Goal: Use online tool/utility: Use online tool/utility

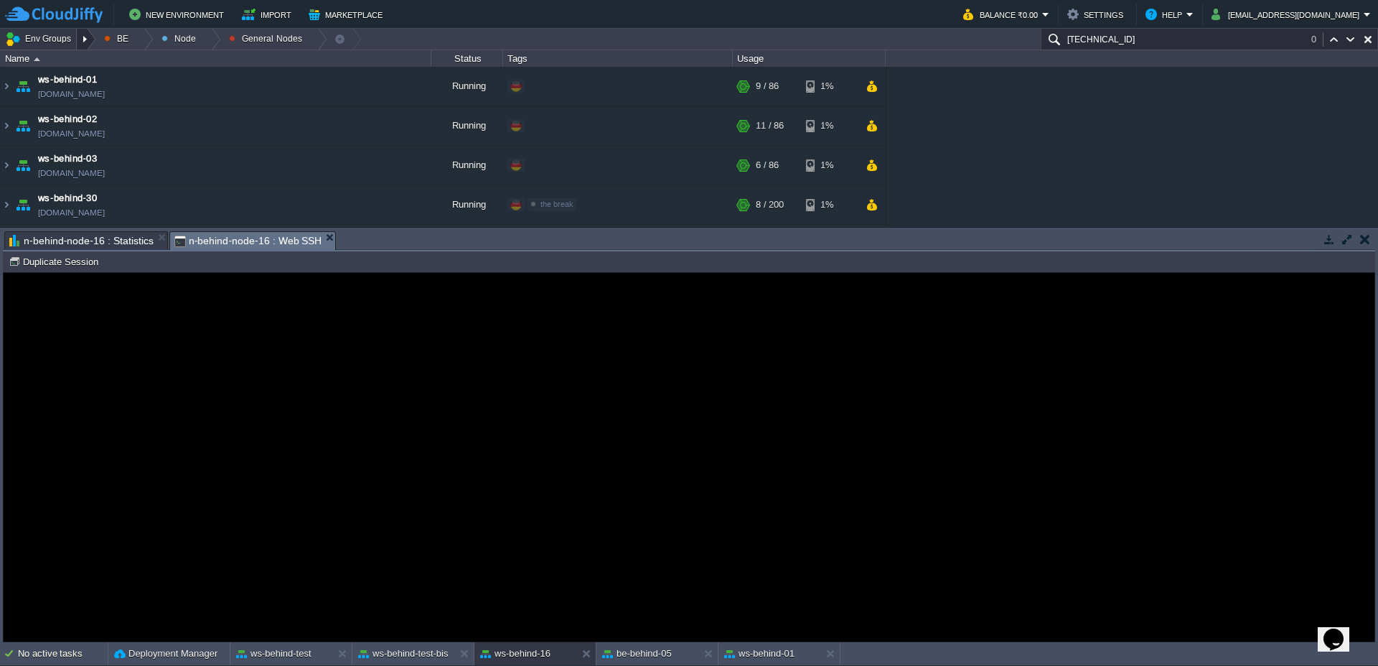
click at [90, 34] on div at bounding box center [86, 39] width 19 height 21
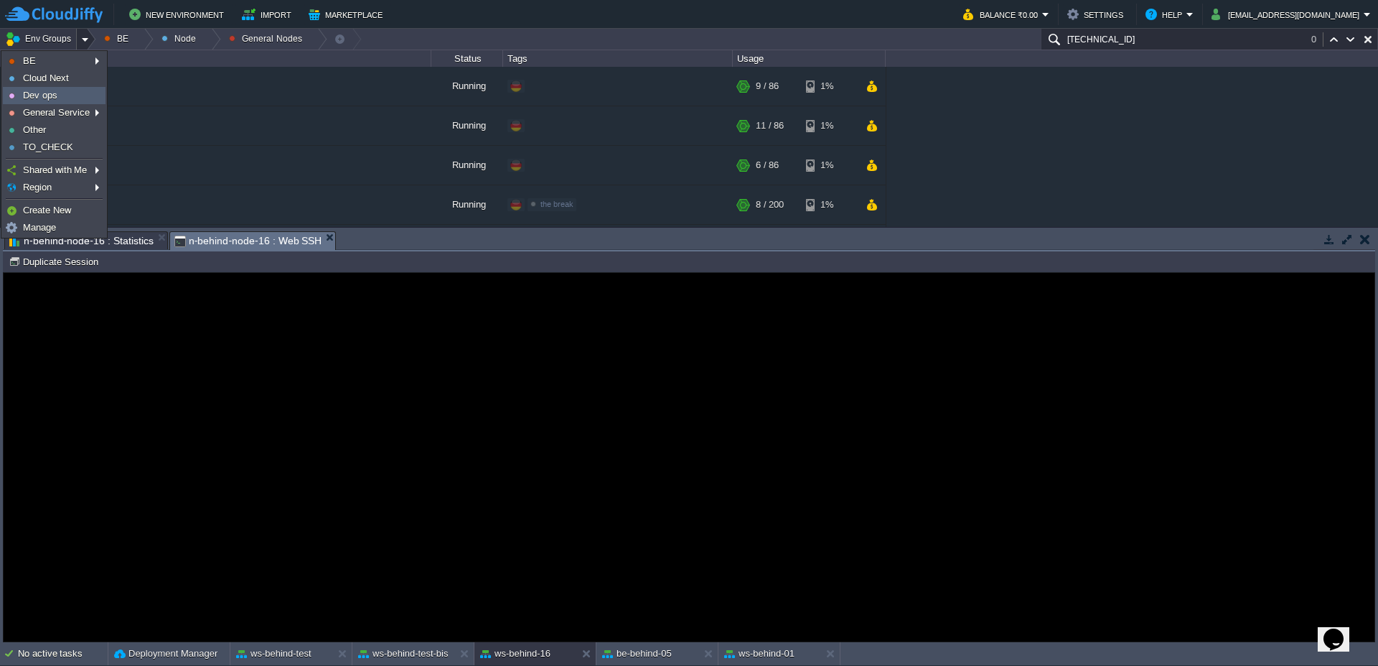
click at [57, 99] on link "Dev ops" at bounding box center [54, 96] width 101 height 16
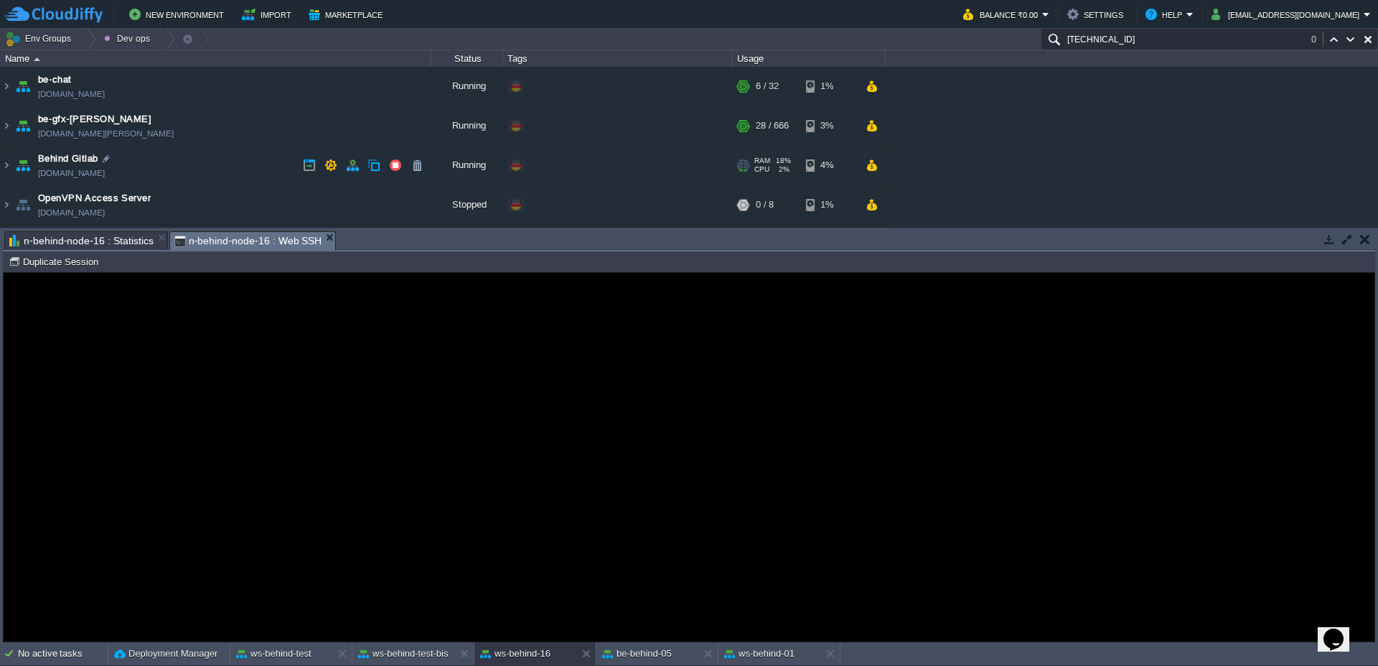
scroll to position [86, 0]
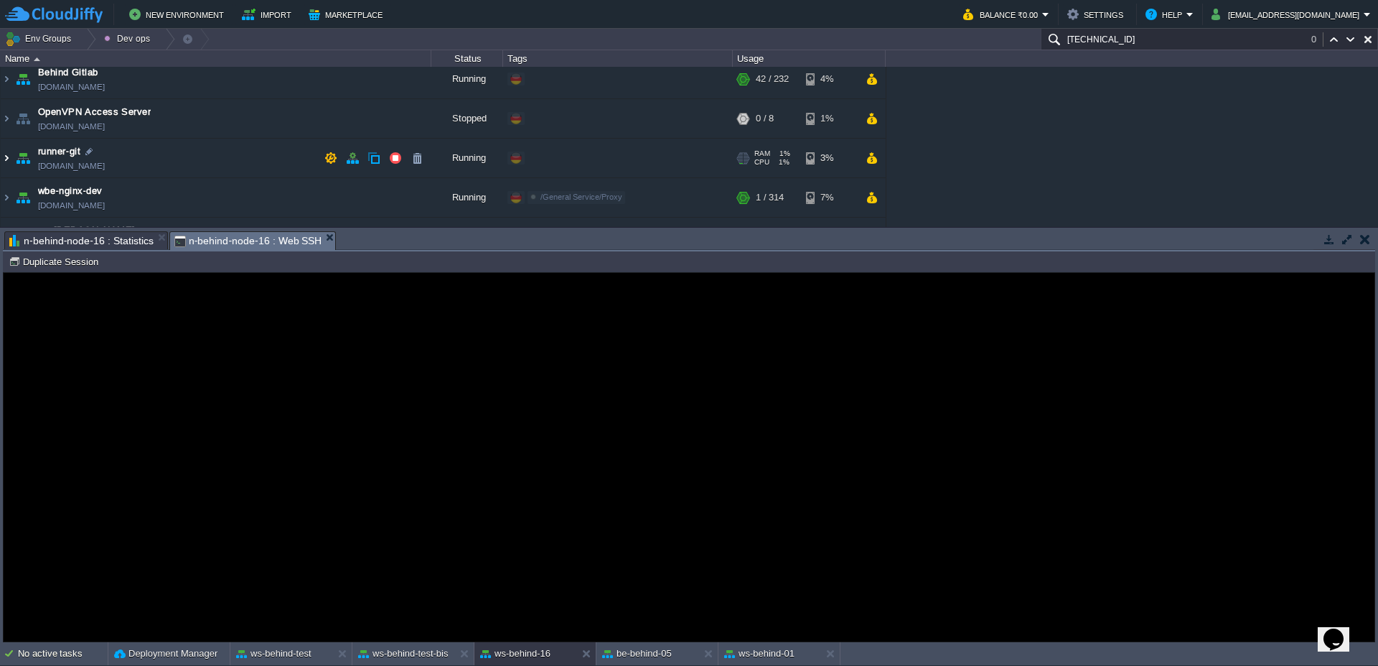
click at [1, 159] on img at bounding box center [6, 158] width 11 height 39
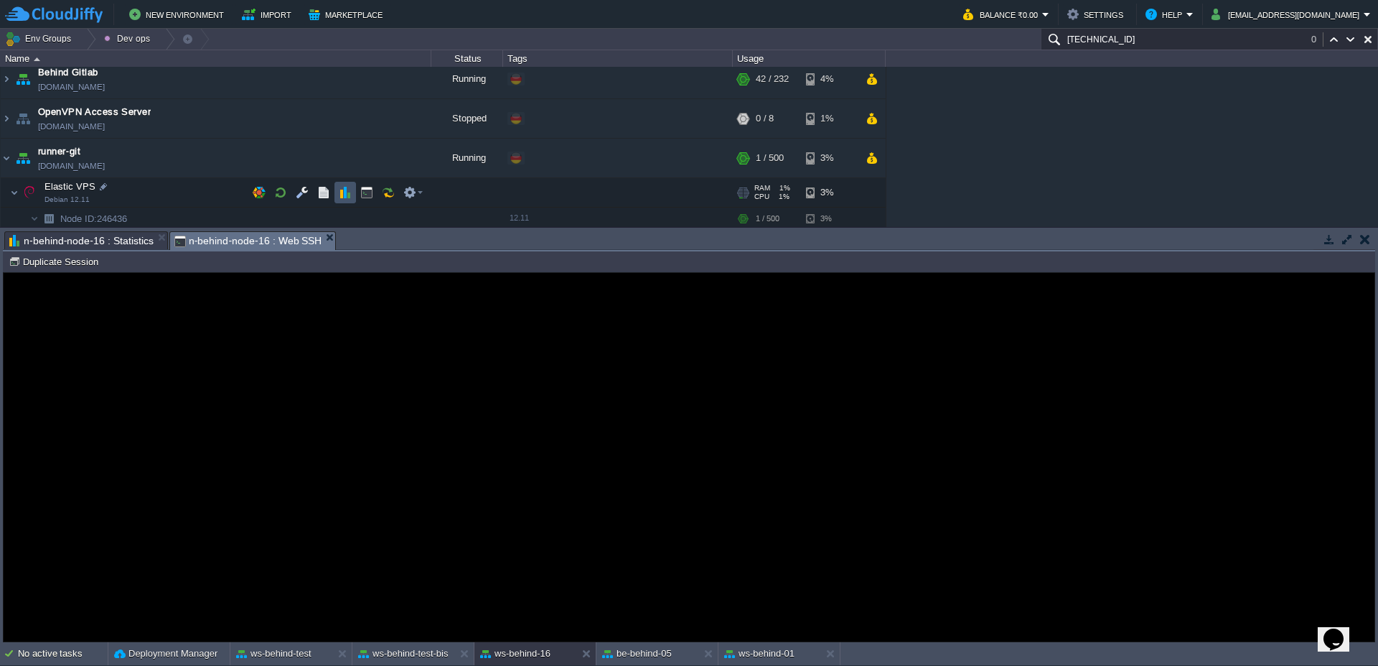
click at [347, 187] on button "button" at bounding box center [345, 192] width 13 height 13
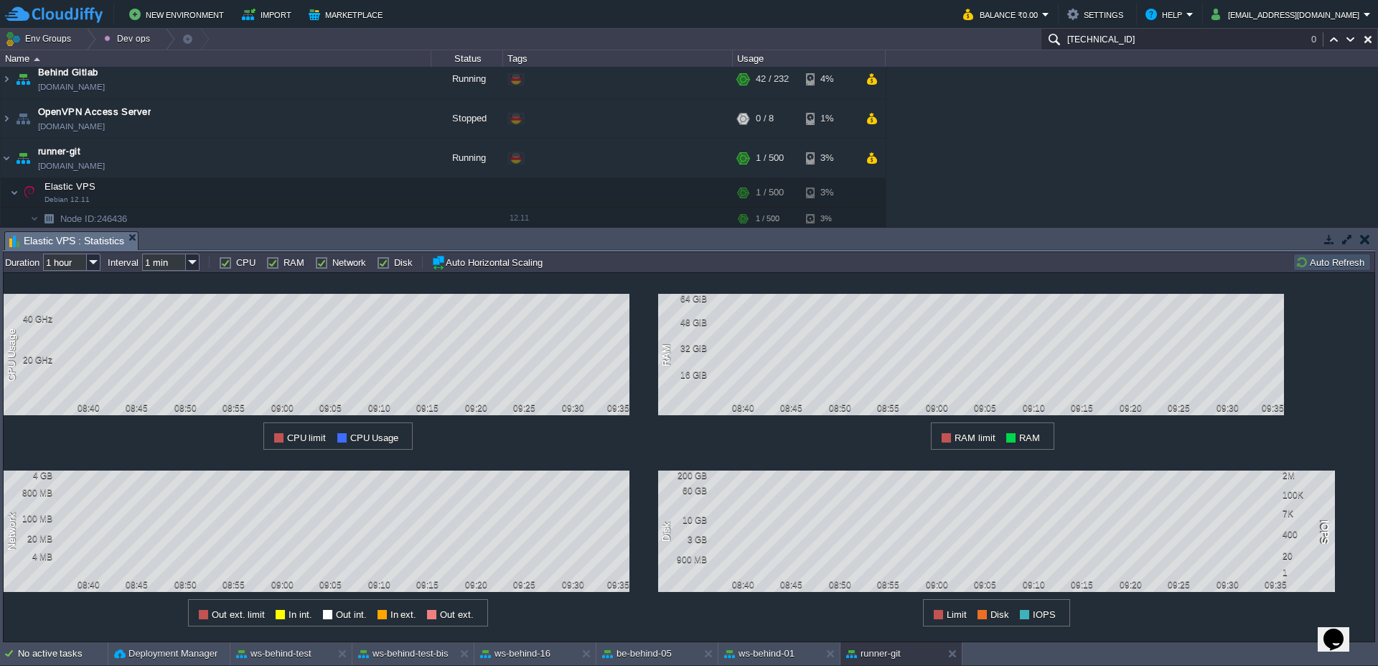
click at [1308, 267] on button "Auto Refresh" at bounding box center [1332, 262] width 73 height 13
click at [1, 166] on img at bounding box center [6, 158] width 11 height 39
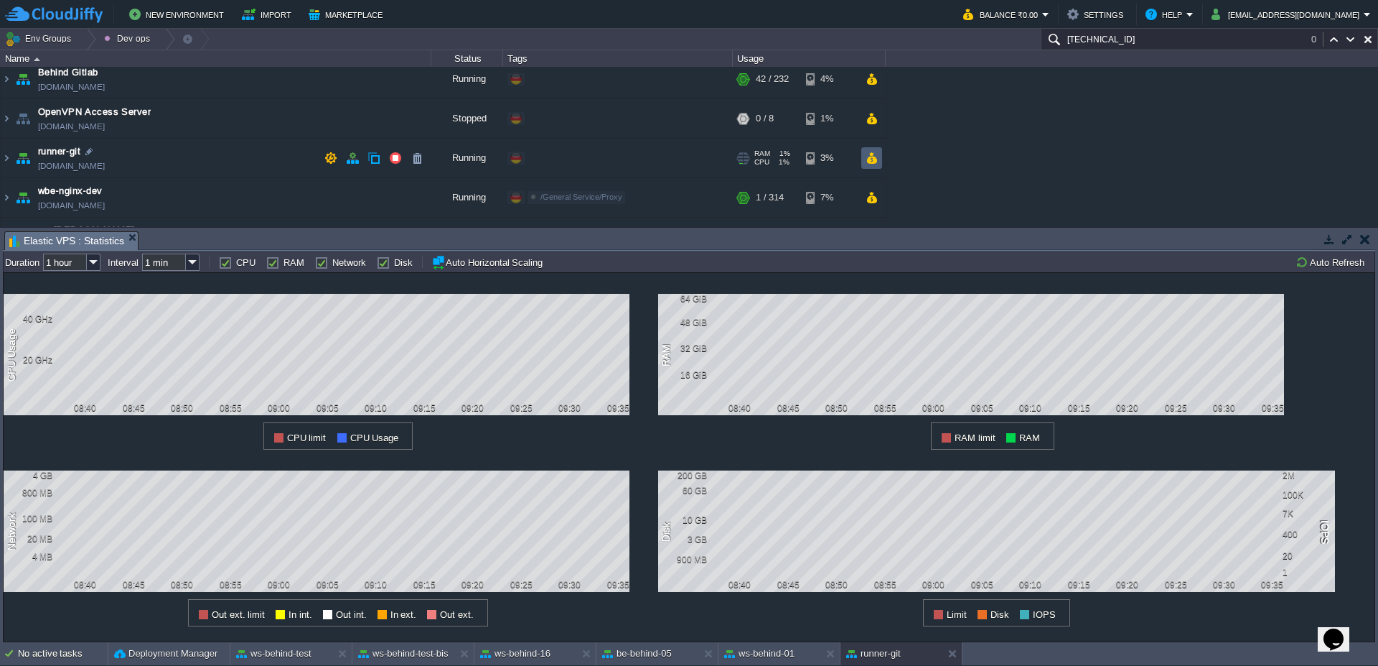
click at [872, 161] on button "button" at bounding box center [872, 157] width 12 height 13
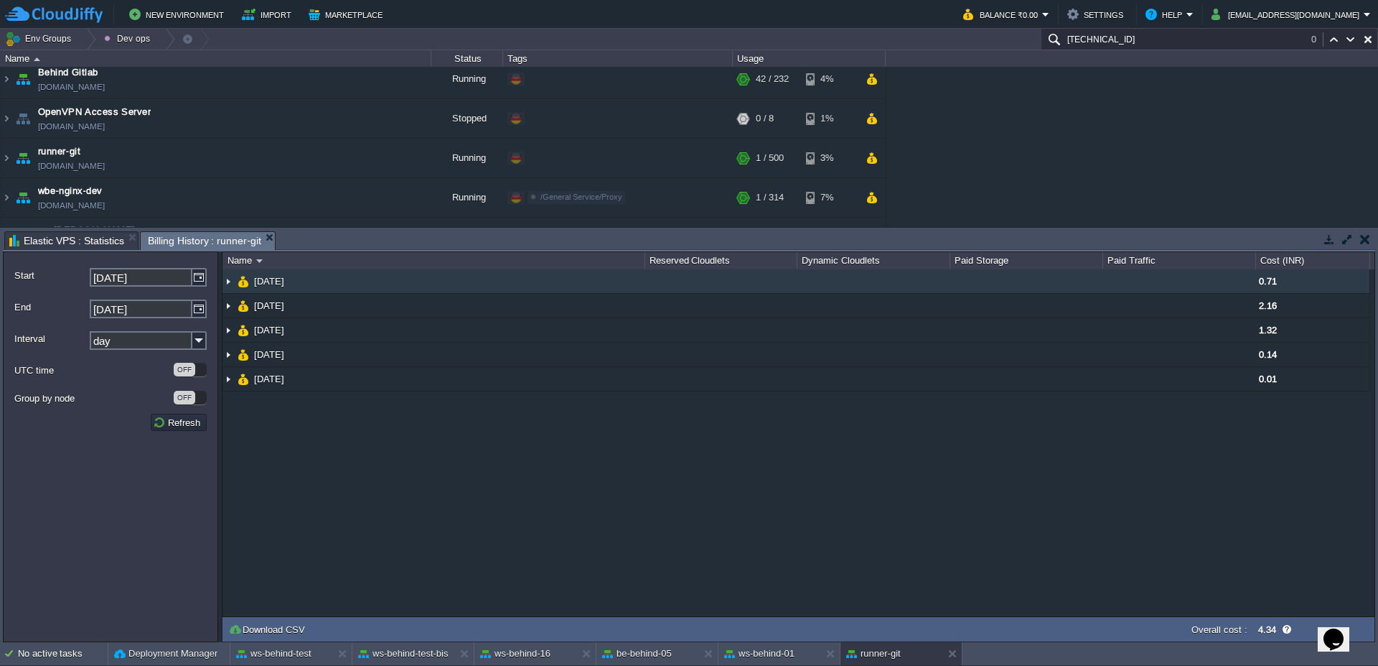
click at [223, 282] on img at bounding box center [228, 281] width 11 height 24
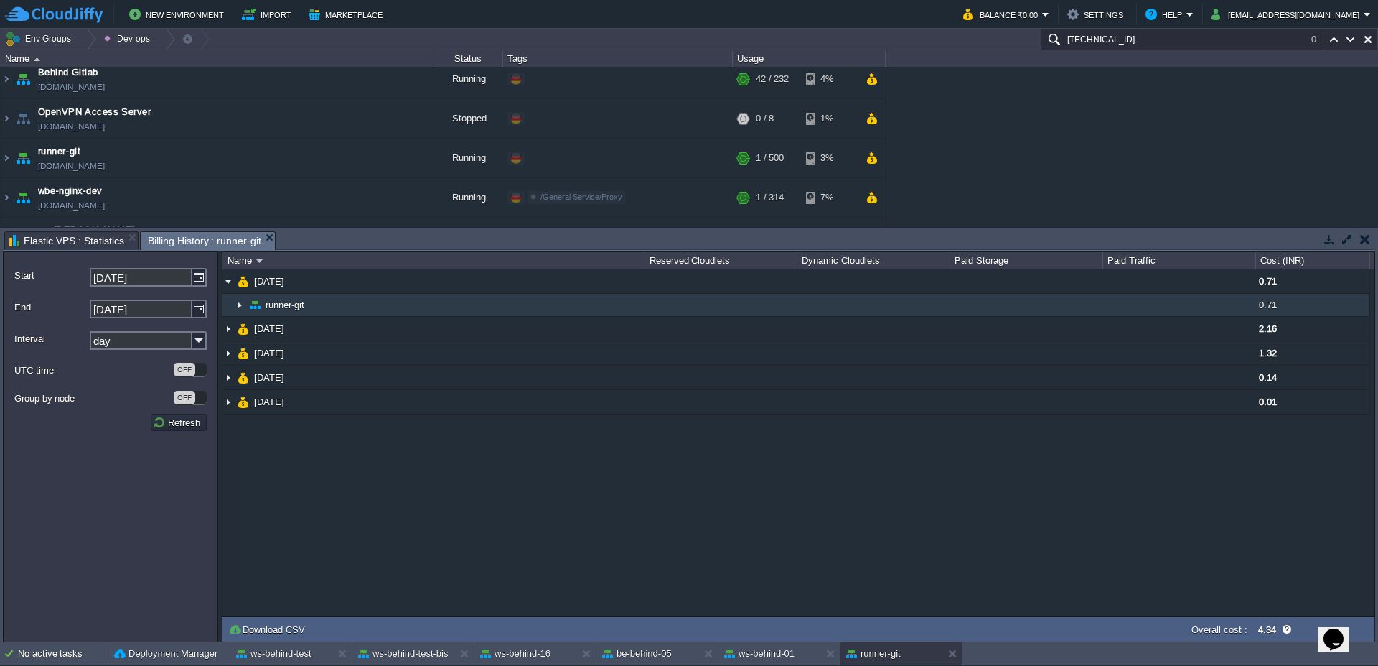
click at [238, 309] on img at bounding box center [239, 305] width 11 height 22
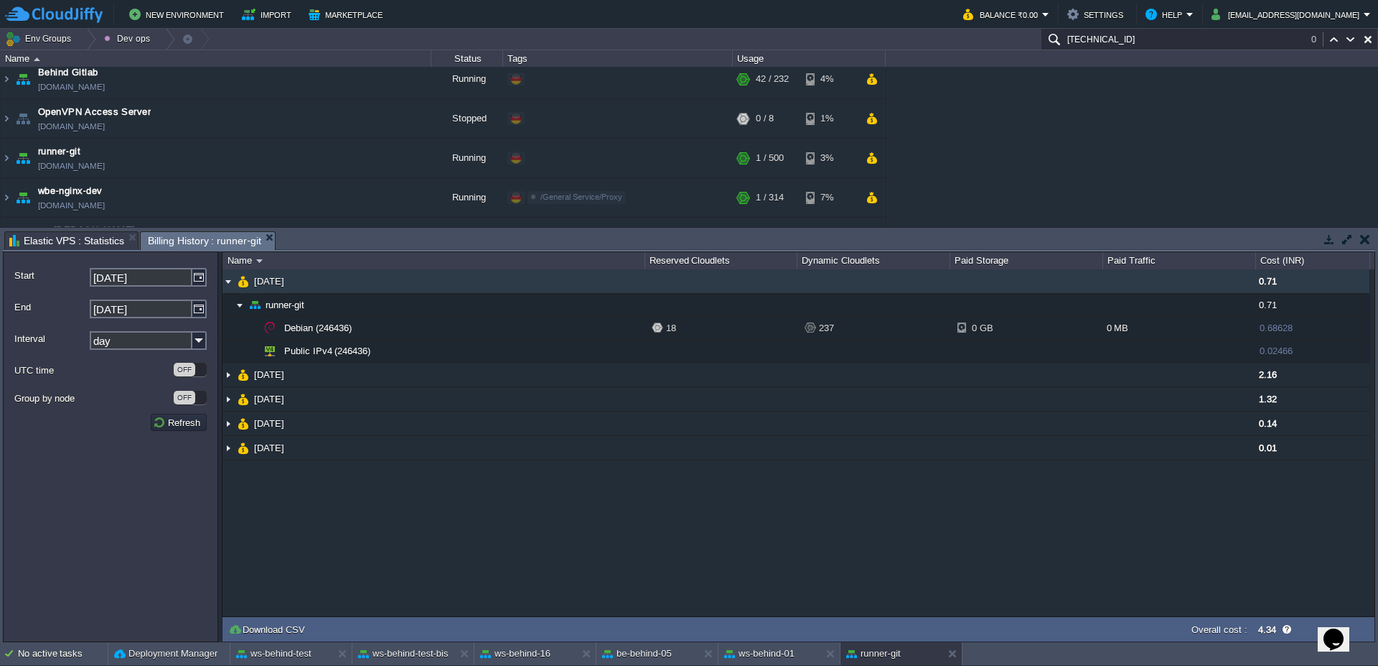
click at [225, 281] on img at bounding box center [228, 281] width 11 height 24
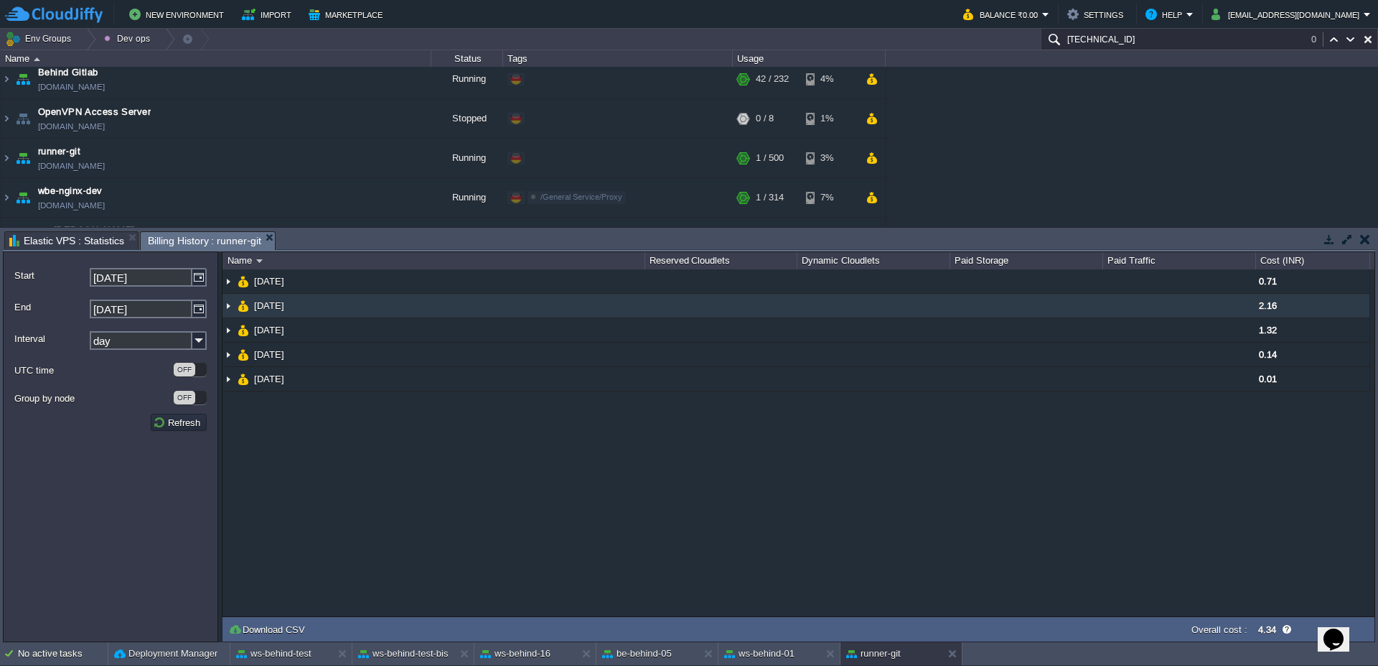
click at [228, 299] on img at bounding box center [228, 306] width 11 height 24
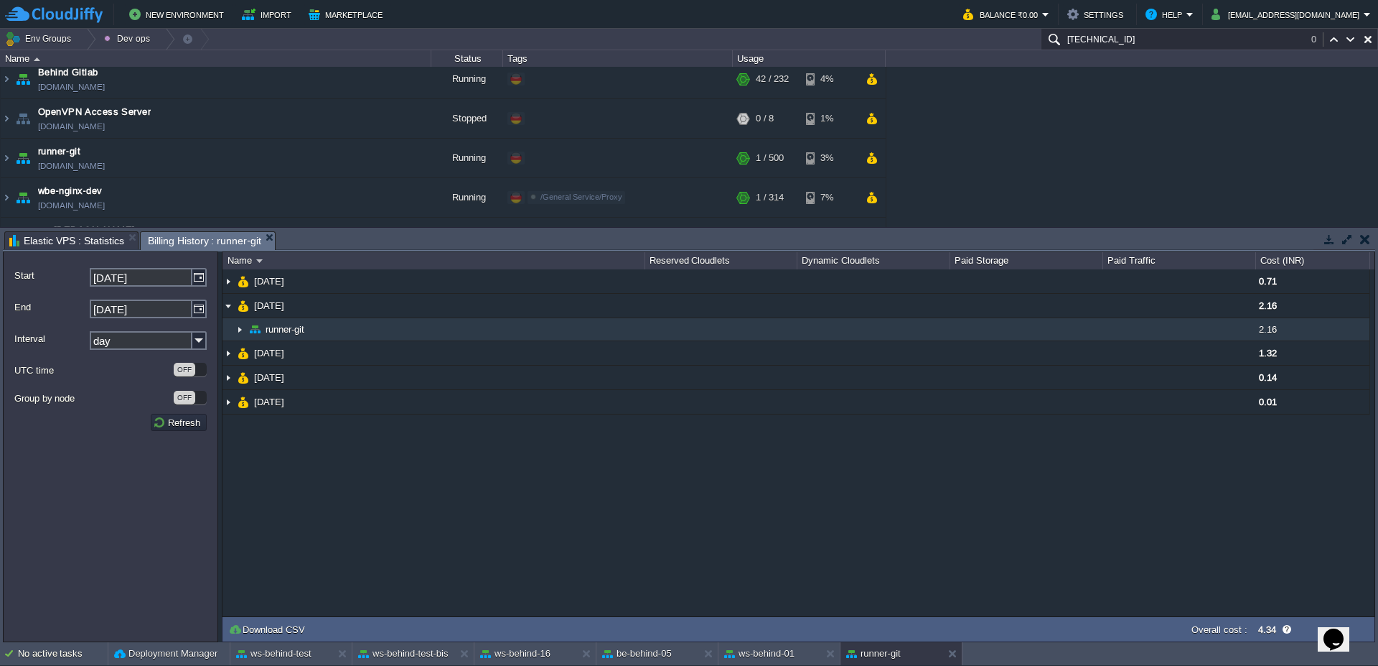
click at [238, 327] on img at bounding box center [239, 329] width 11 height 22
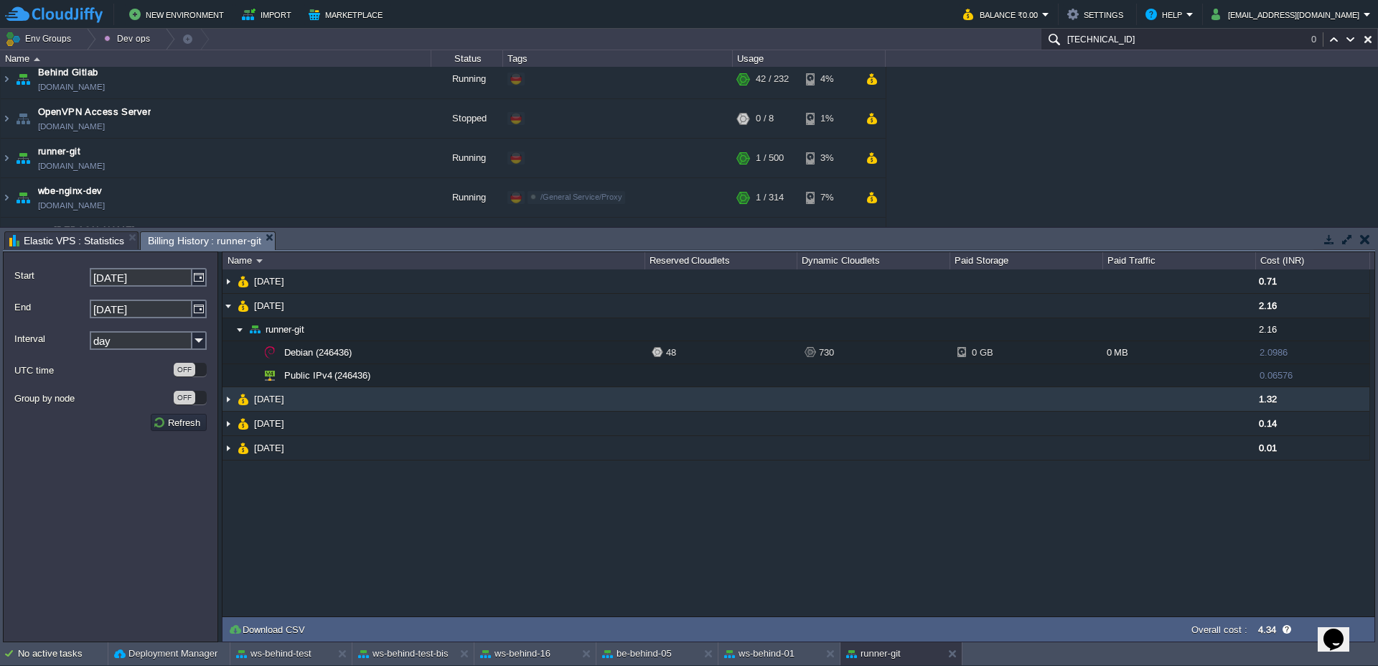
click at [227, 405] on img at bounding box center [228, 399] width 11 height 24
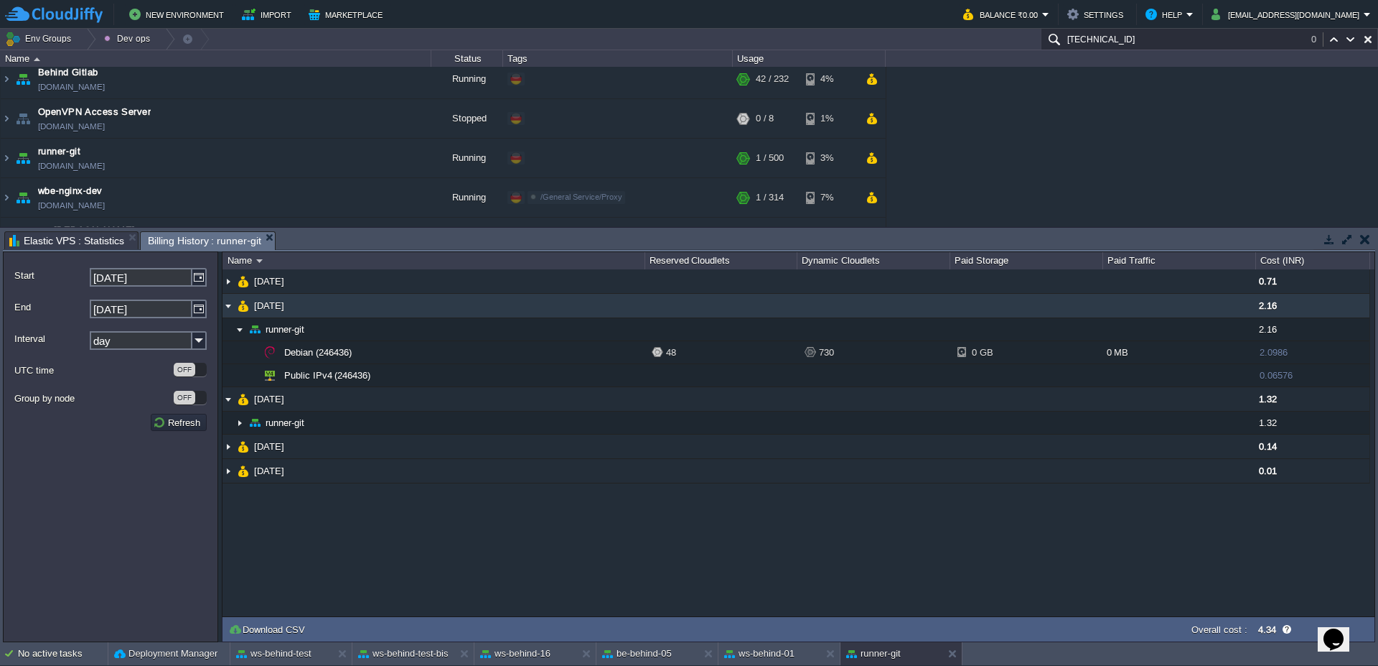
click at [229, 300] on img at bounding box center [228, 306] width 11 height 24
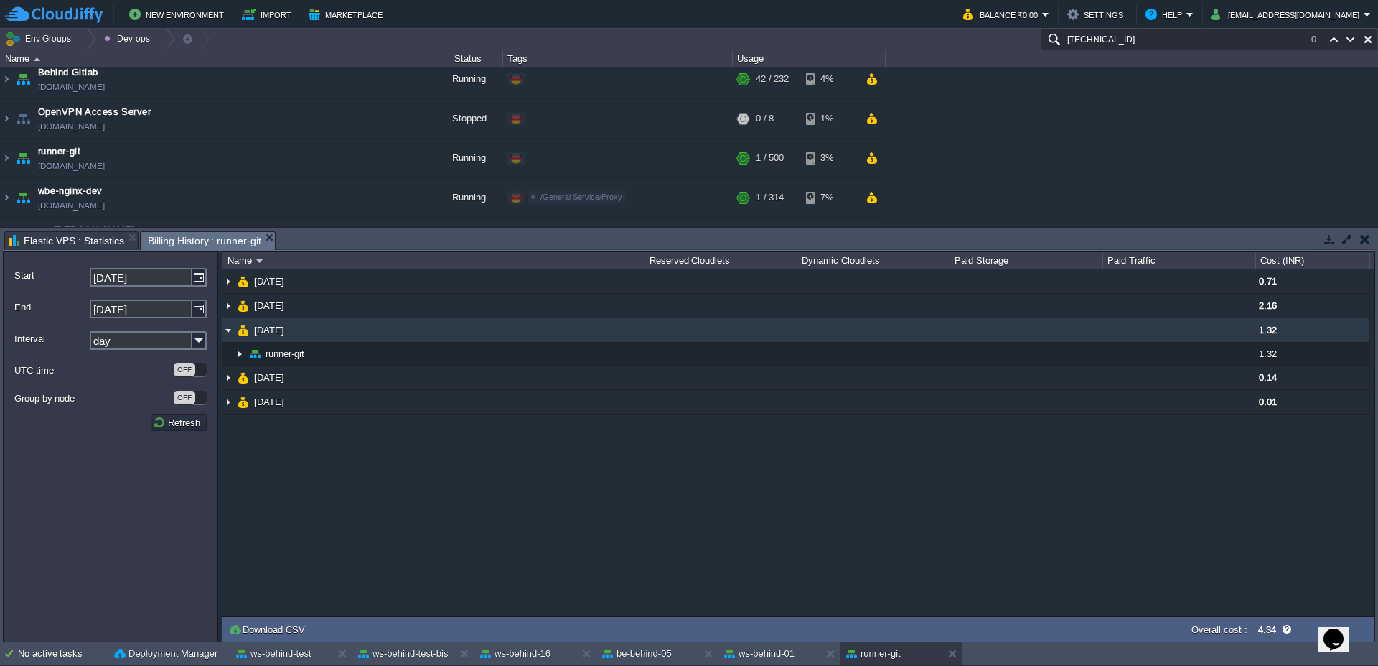
click at [233, 333] on img at bounding box center [228, 330] width 11 height 24
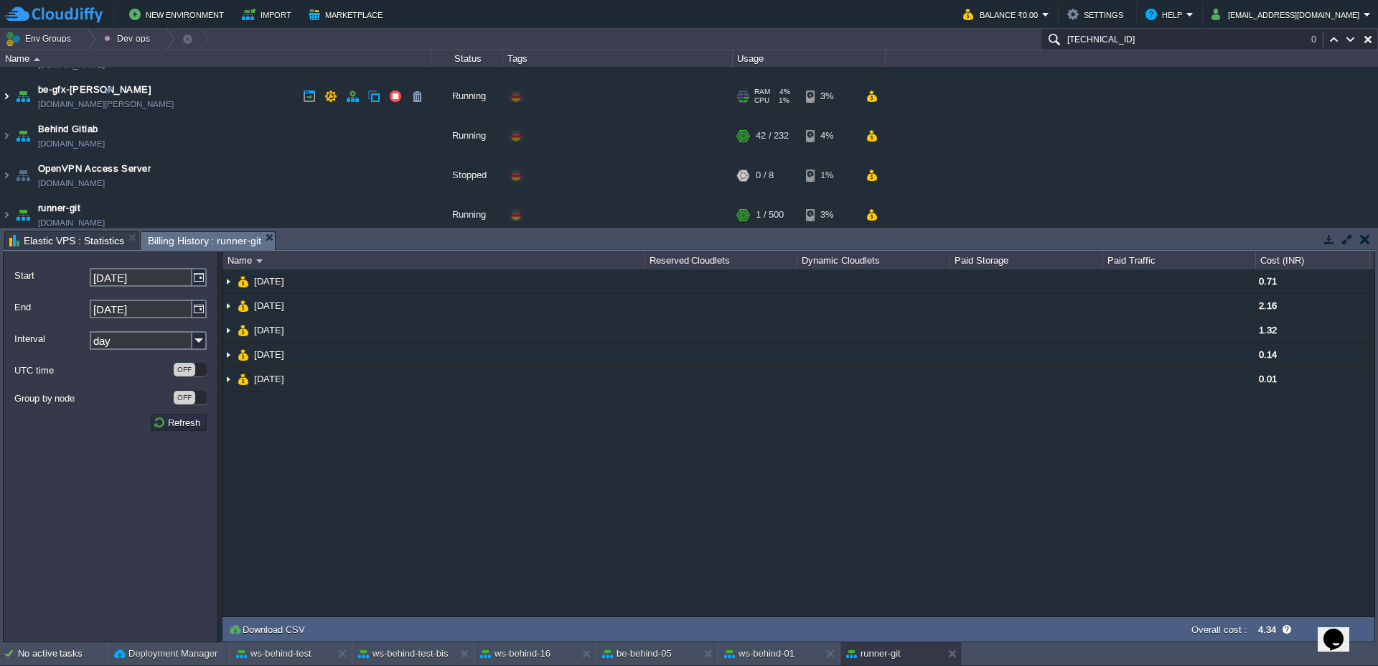
scroll to position [0, 0]
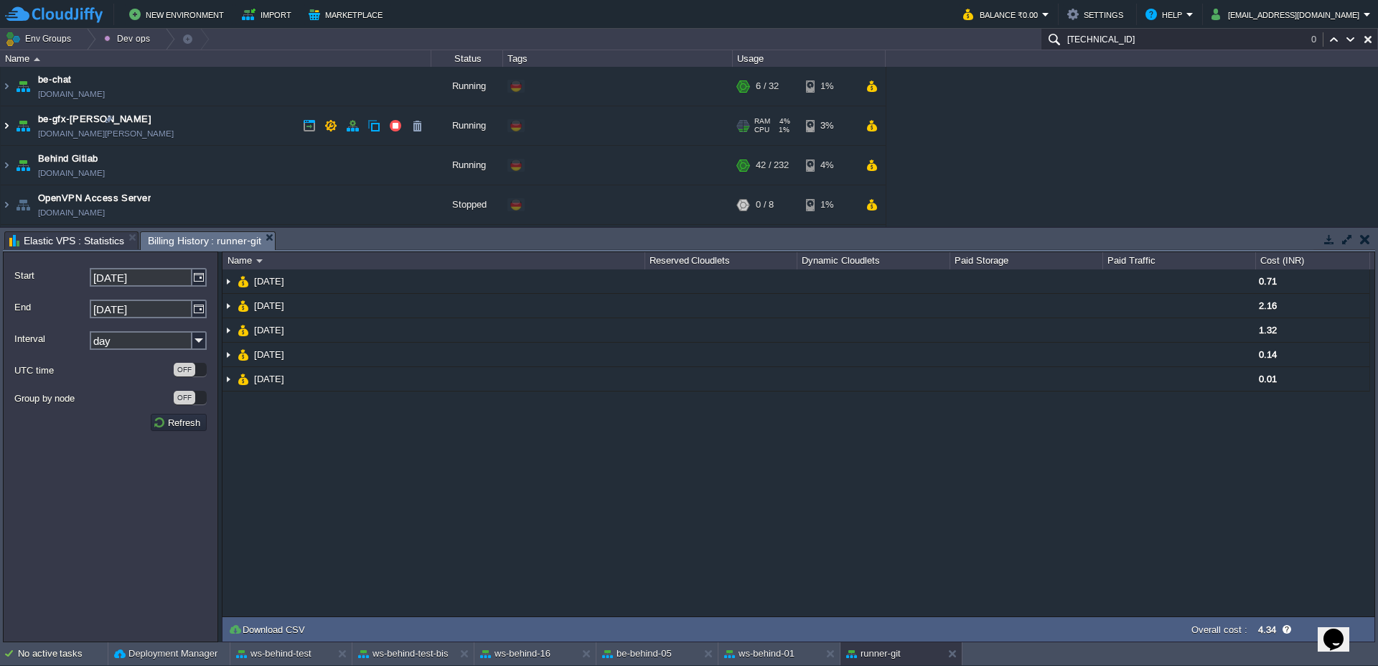
click at [6, 124] on img at bounding box center [6, 125] width 11 height 39
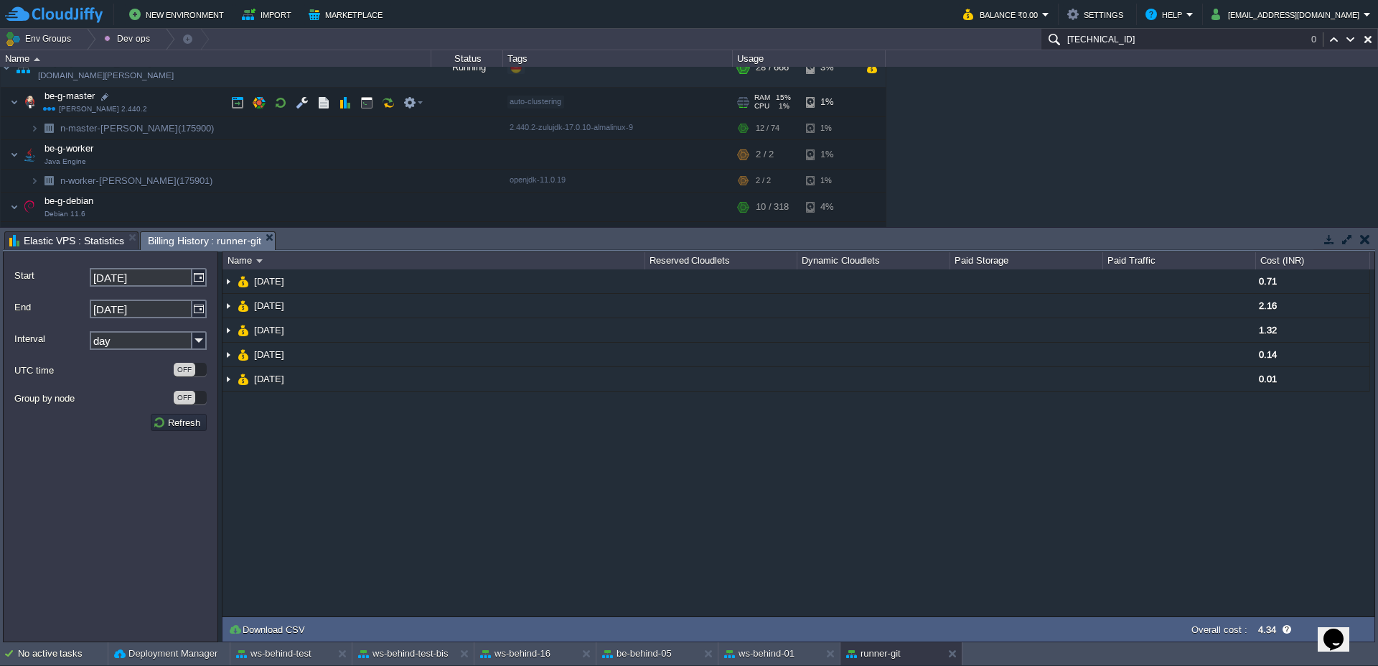
scroll to position [86, 0]
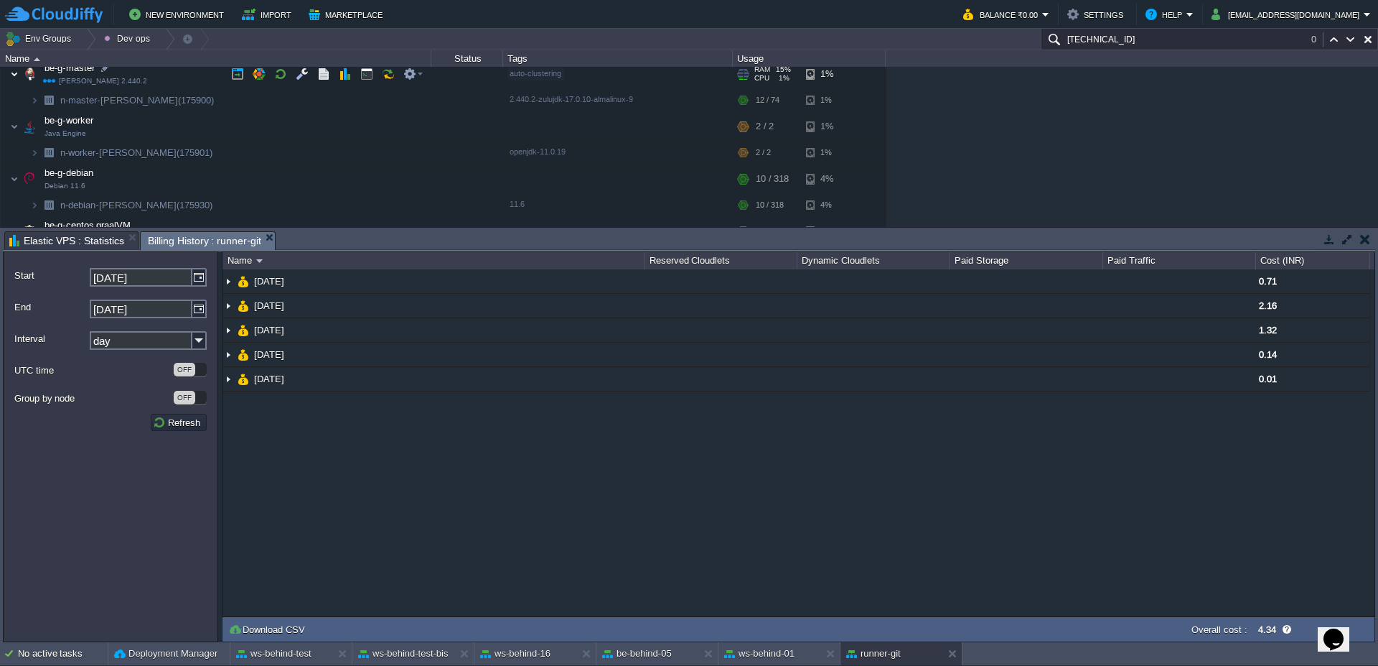
click at [11, 73] on img at bounding box center [14, 74] width 9 height 29
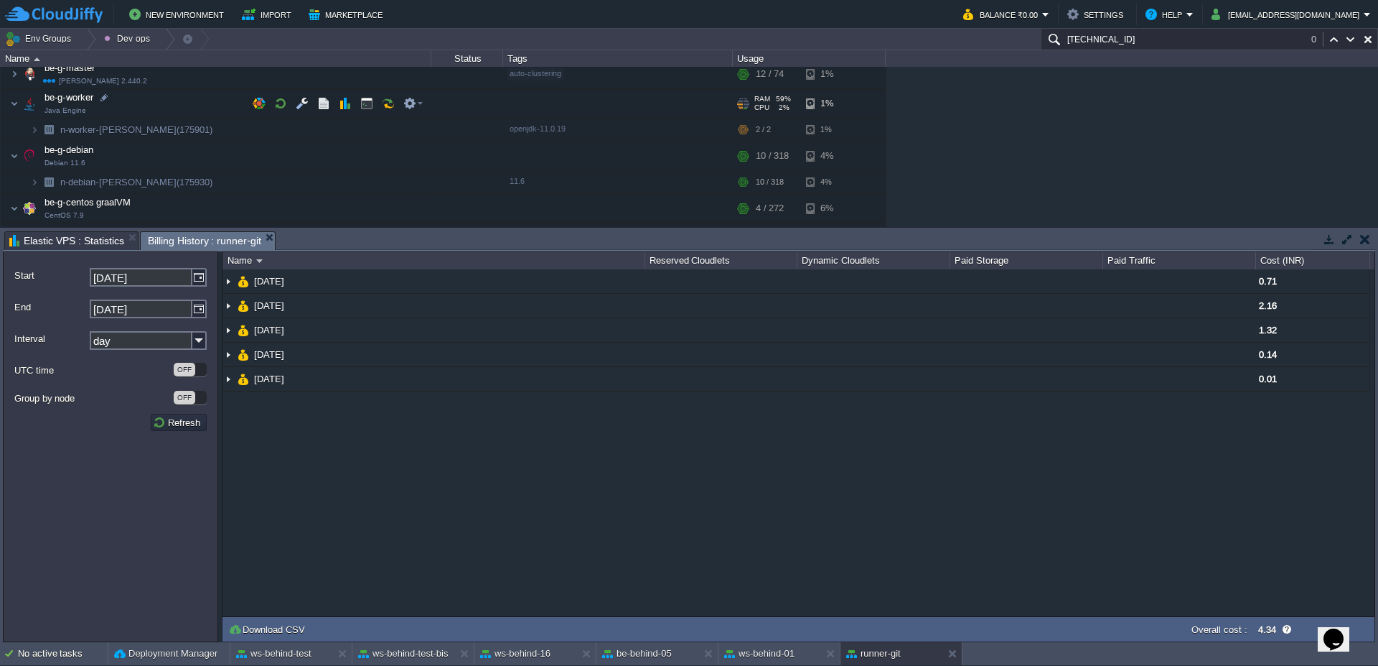
click at [6, 111] on td "be-g-worker Java Engine" at bounding box center [216, 103] width 431 height 29
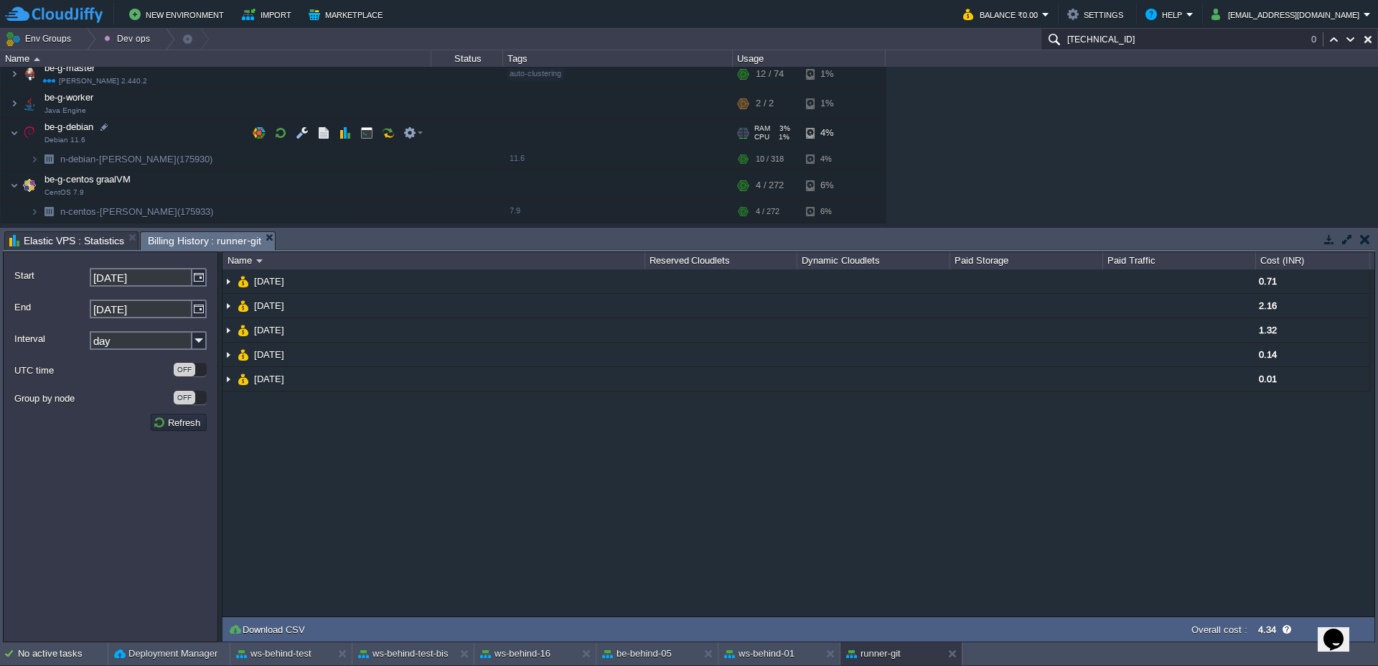
click at [8, 135] on span at bounding box center [5, 132] width 9 height 11
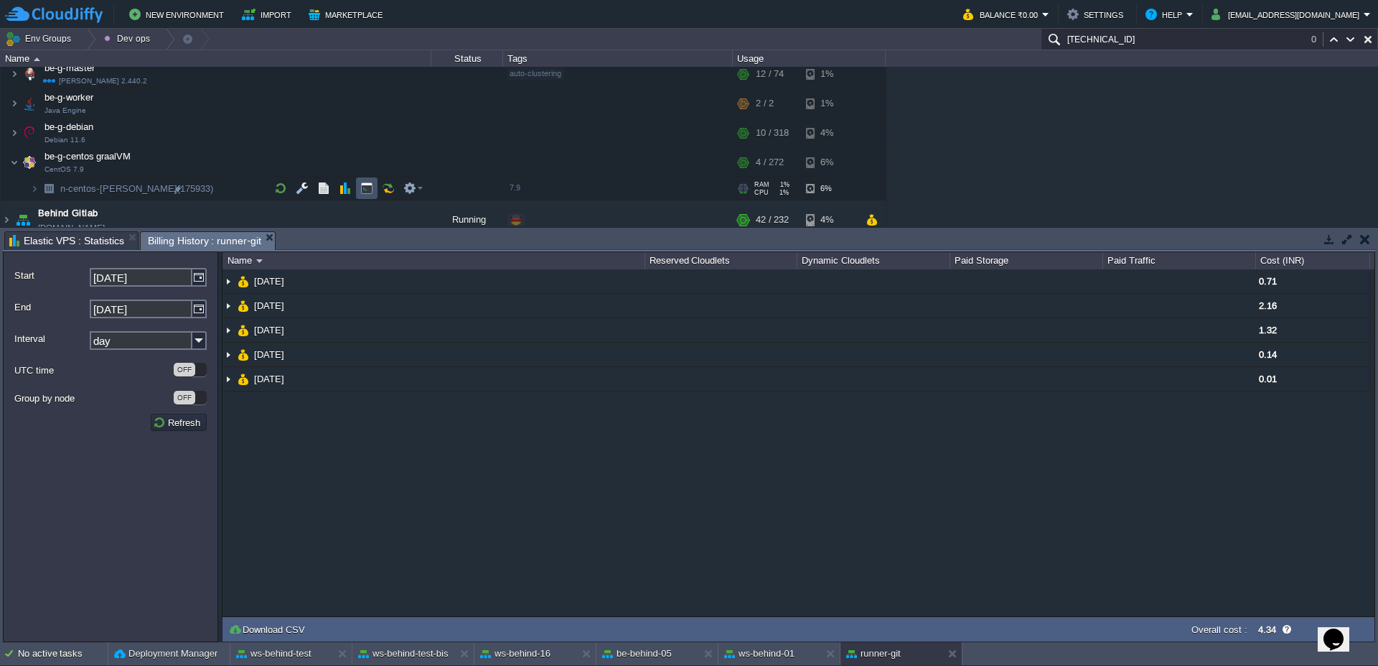
click at [366, 187] on button "button" at bounding box center [366, 188] width 13 height 13
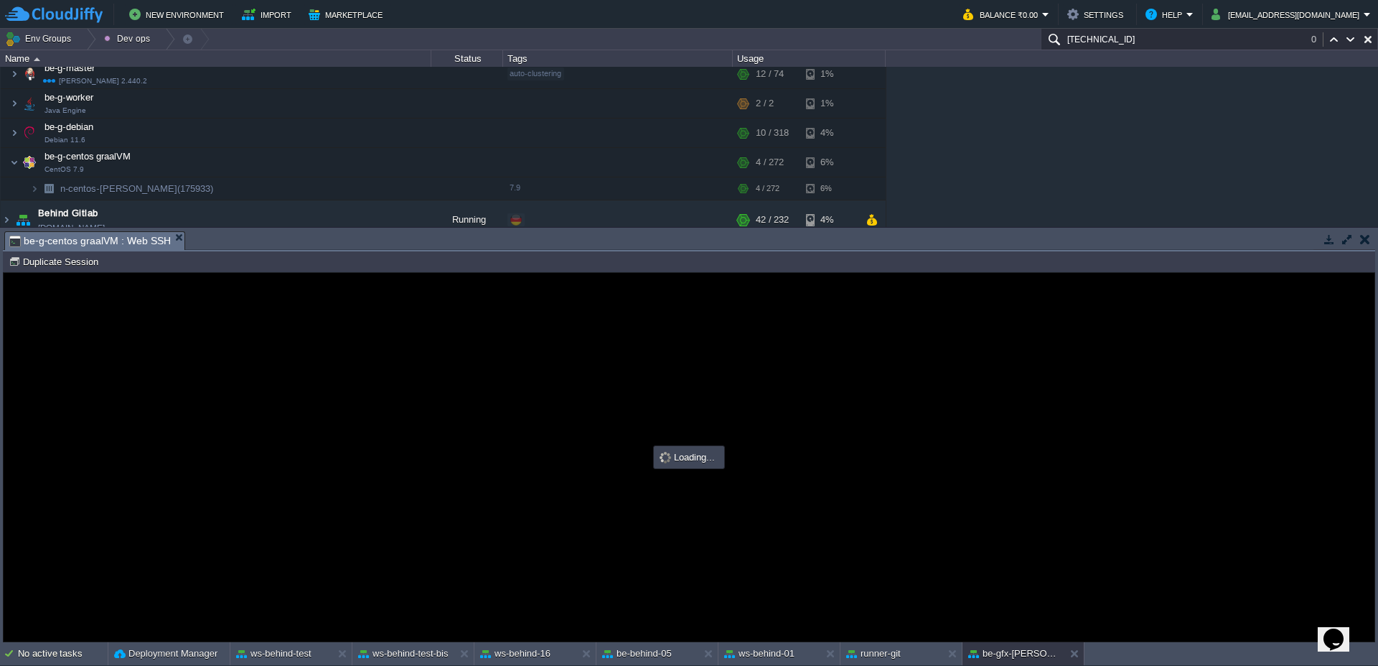
scroll to position [0, 0]
type input "#000000"
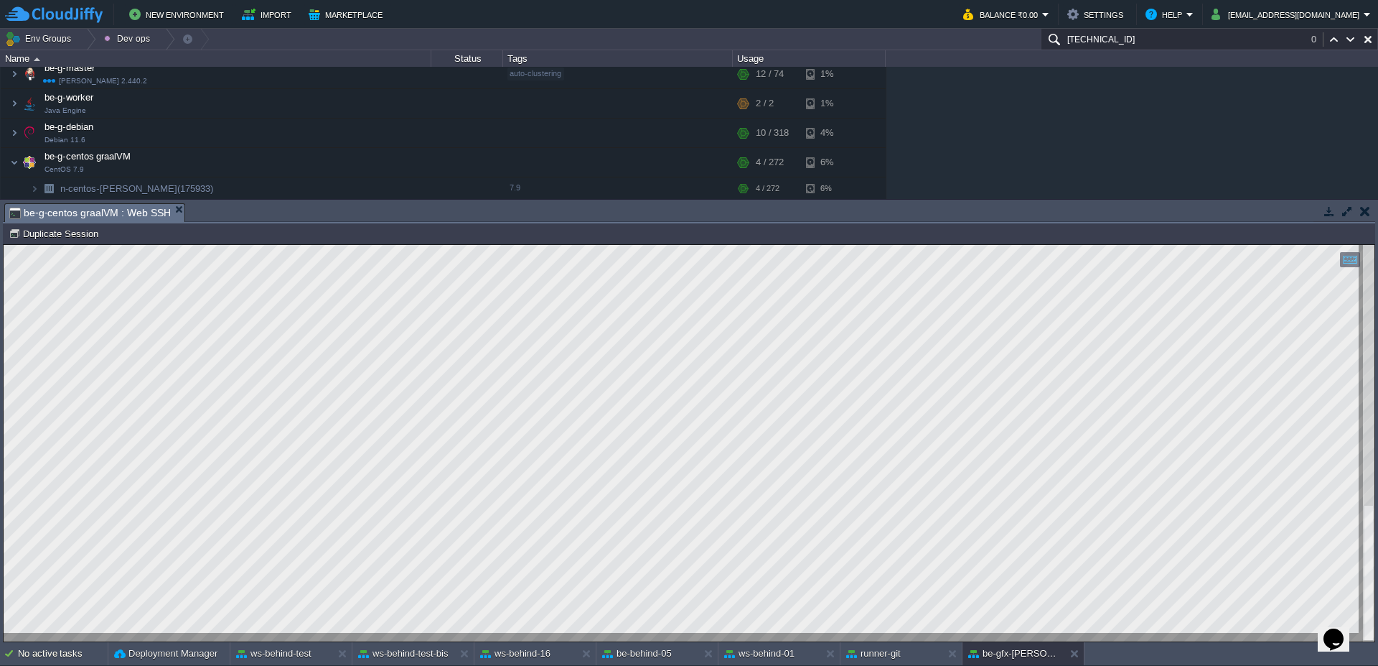
type textarea "/root/workspace/apk_gfx_iononcadonellarete/build/gluonfx/aarch64-android/gvm/an…"
click at [74, 225] on td "Duplicate Session" at bounding box center [55, 233] width 98 height 17
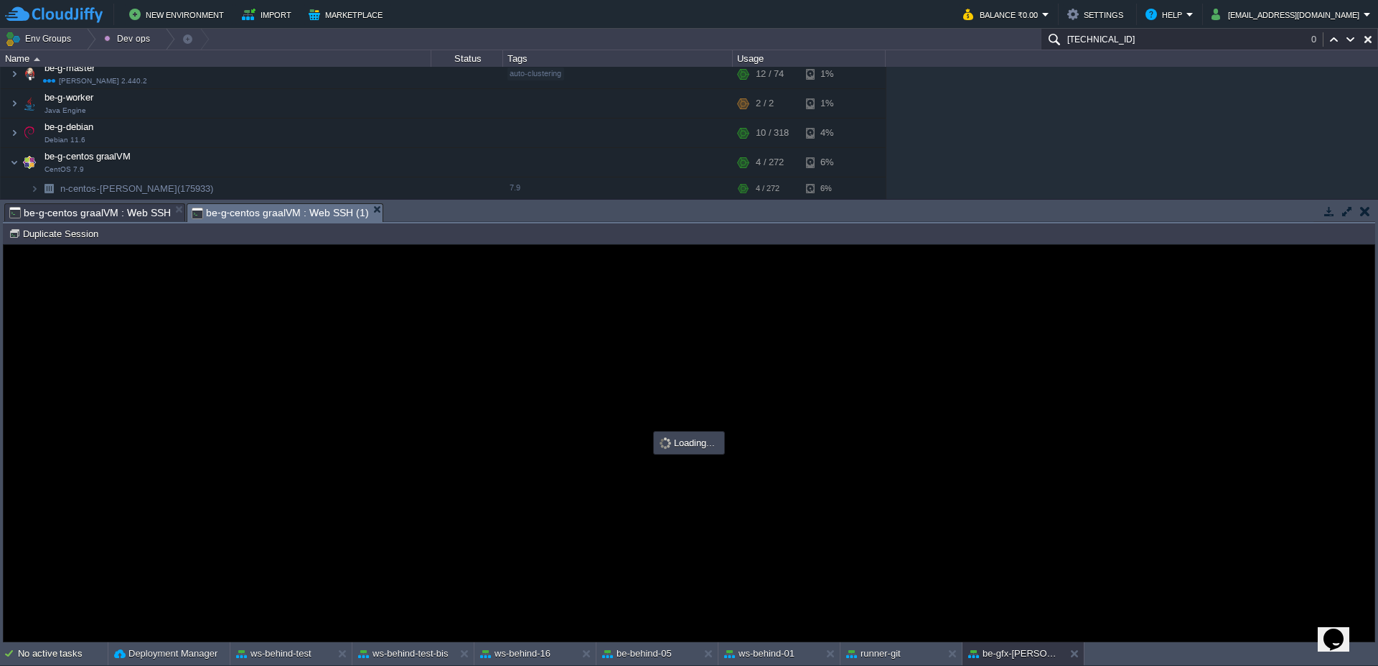
scroll to position [0, 0]
type input "#000000"
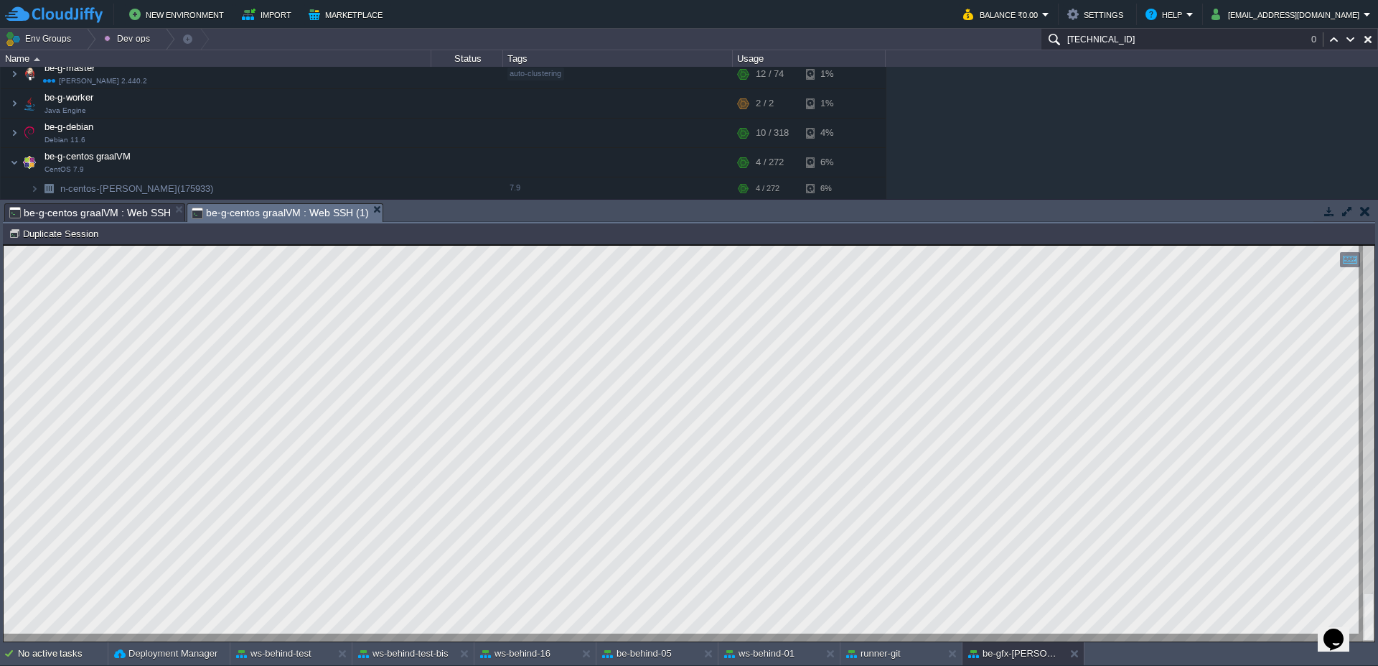
click at [99, 210] on span "be-g-centos graalVM : Web SSH" at bounding box center [90, 212] width 162 height 17
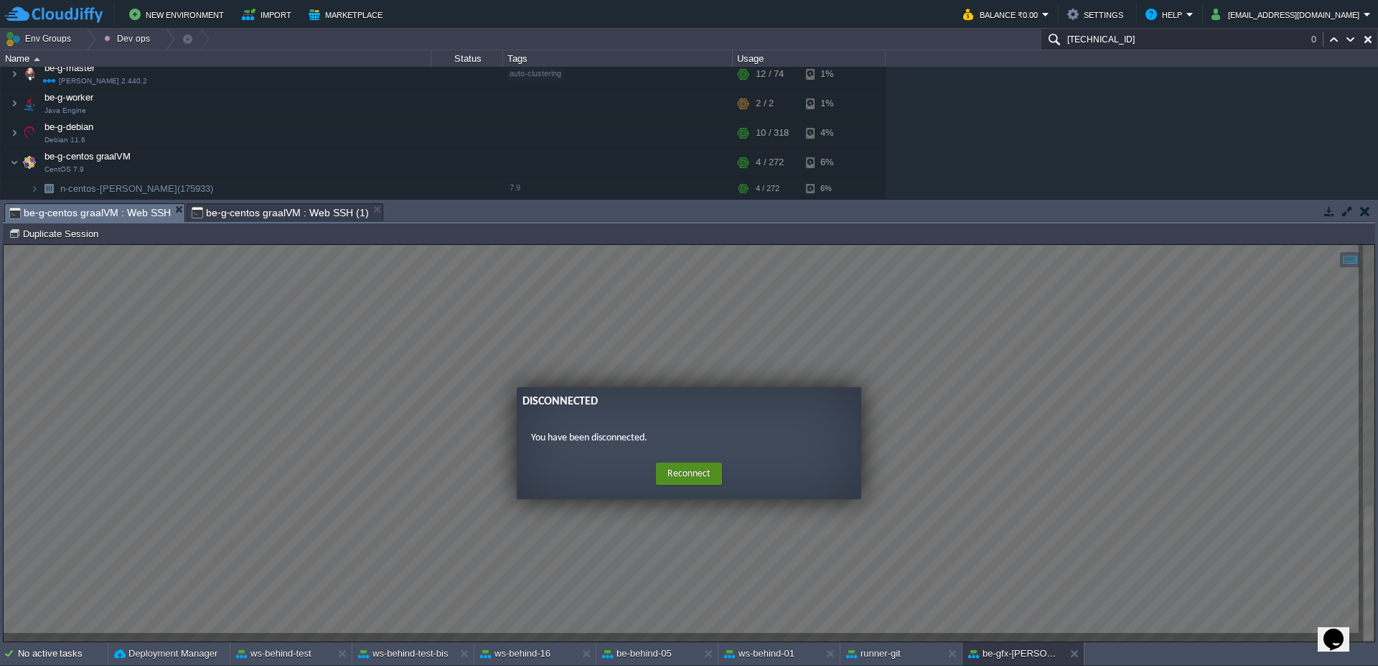
click at [686, 467] on button "Reconnect" at bounding box center [689, 473] width 66 height 23
